Goal: Information Seeking & Learning: Learn about a topic

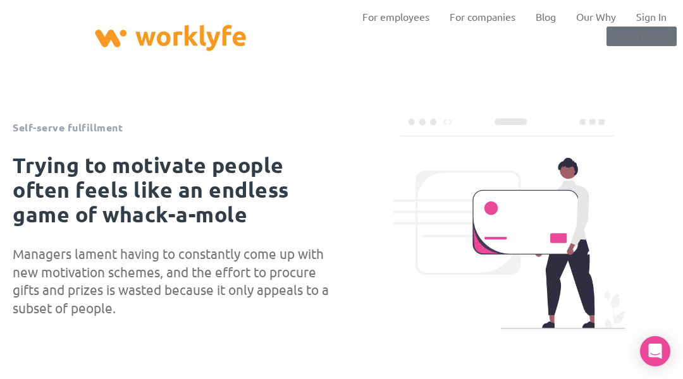
scroll to position [371, 0]
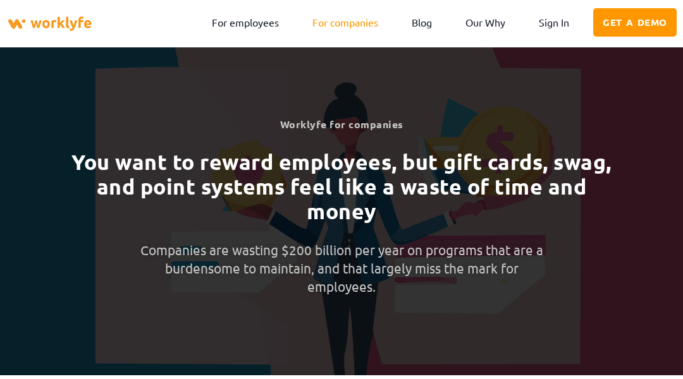
scroll to position [1925, 0]
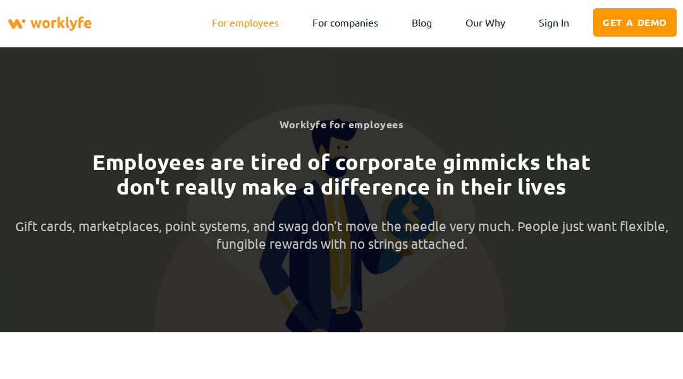
scroll to position [1725, 0]
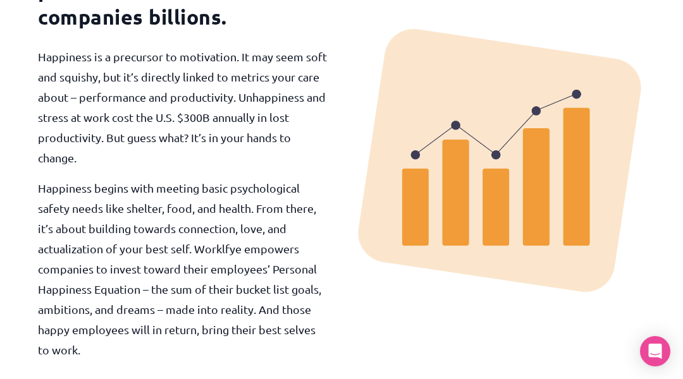
scroll to position [2382, 0]
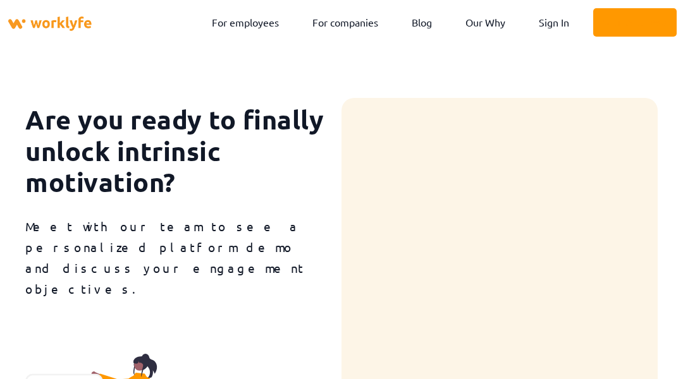
scroll to position [588, 0]
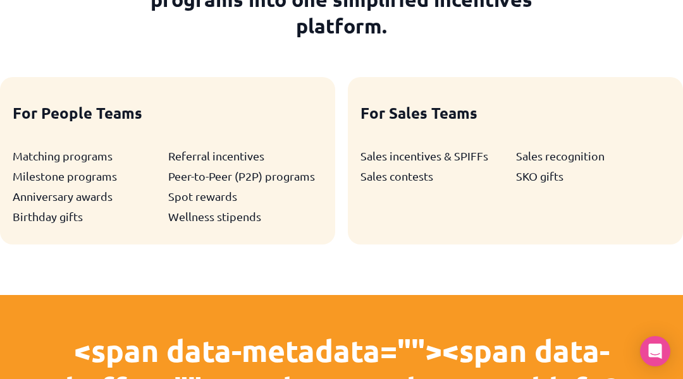
scroll to position [3951, 0]
